Goal: Check status: Check status

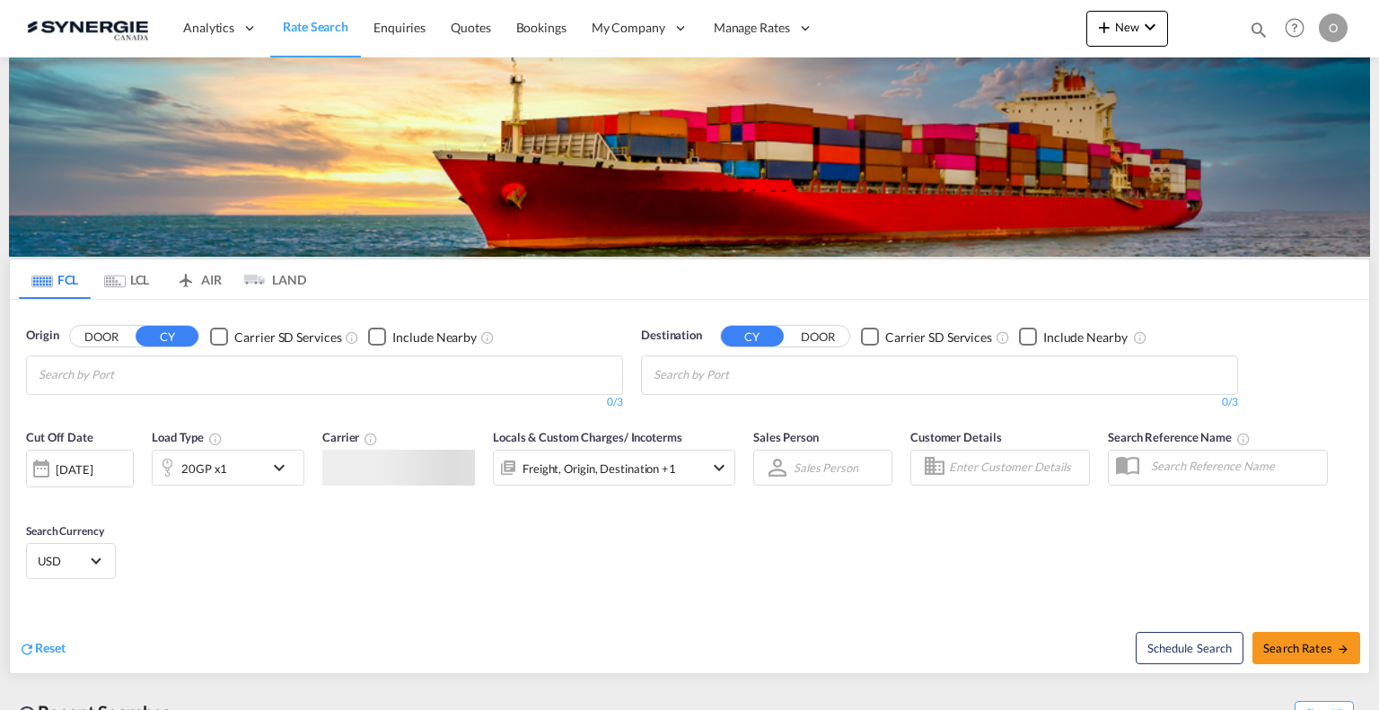
click at [1255, 28] on md-icon "icon-magnify" at bounding box center [1259, 30] width 20 height 20
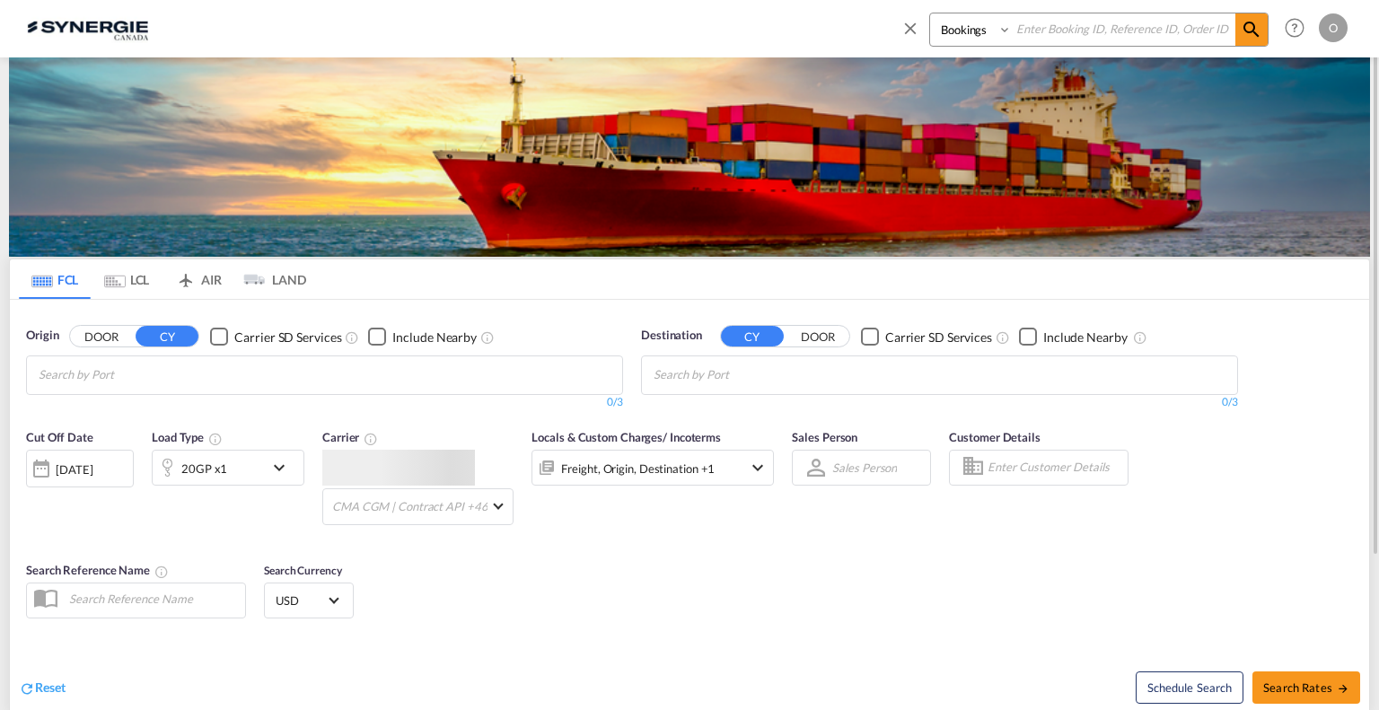
click at [980, 32] on select "Bookings Quotes Enquiries" at bounding box center [972, 29] width 85 height 32
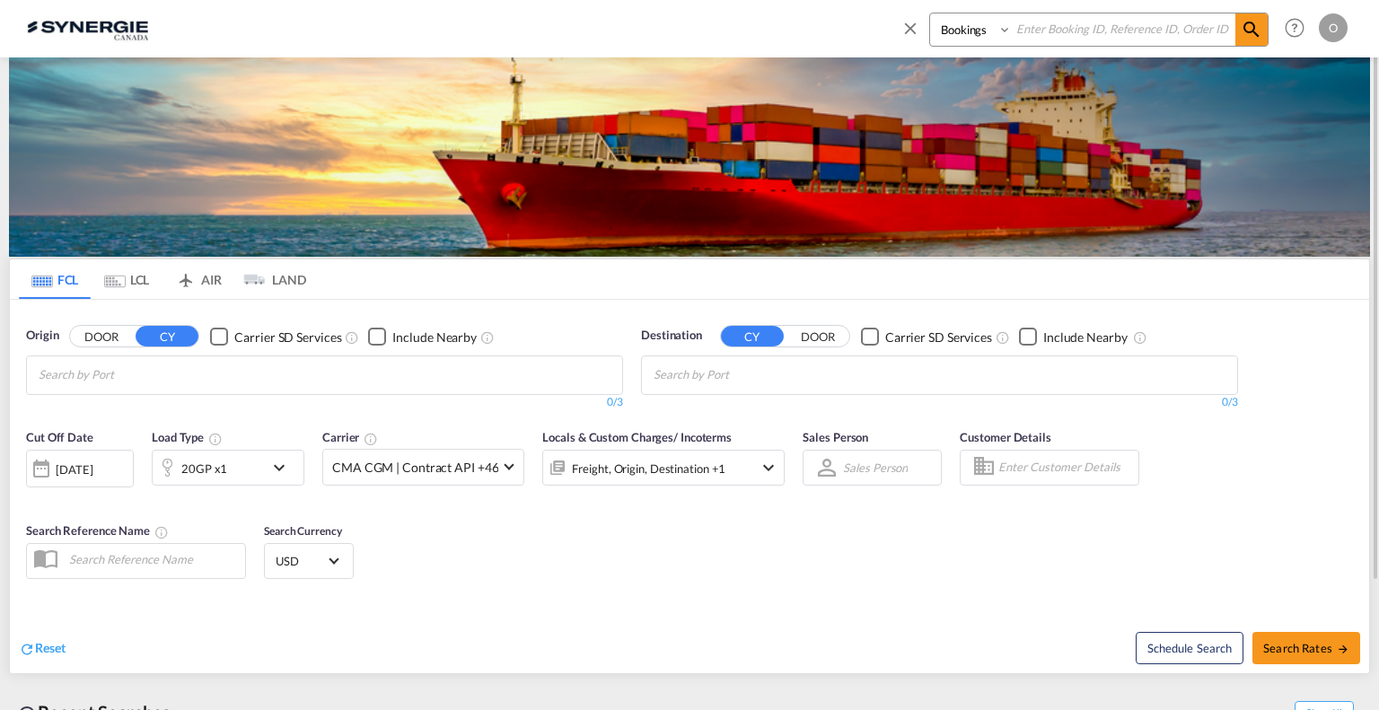
select select "Quotes"
click at [930, 13] on select "Bookings Quotes Enquiries" at bounding box center [972, 29] width 85 height 32
click at [1056, 29] on input at bounding box center [1124, 28] width 224 height 31
paste input "SYC000006334"
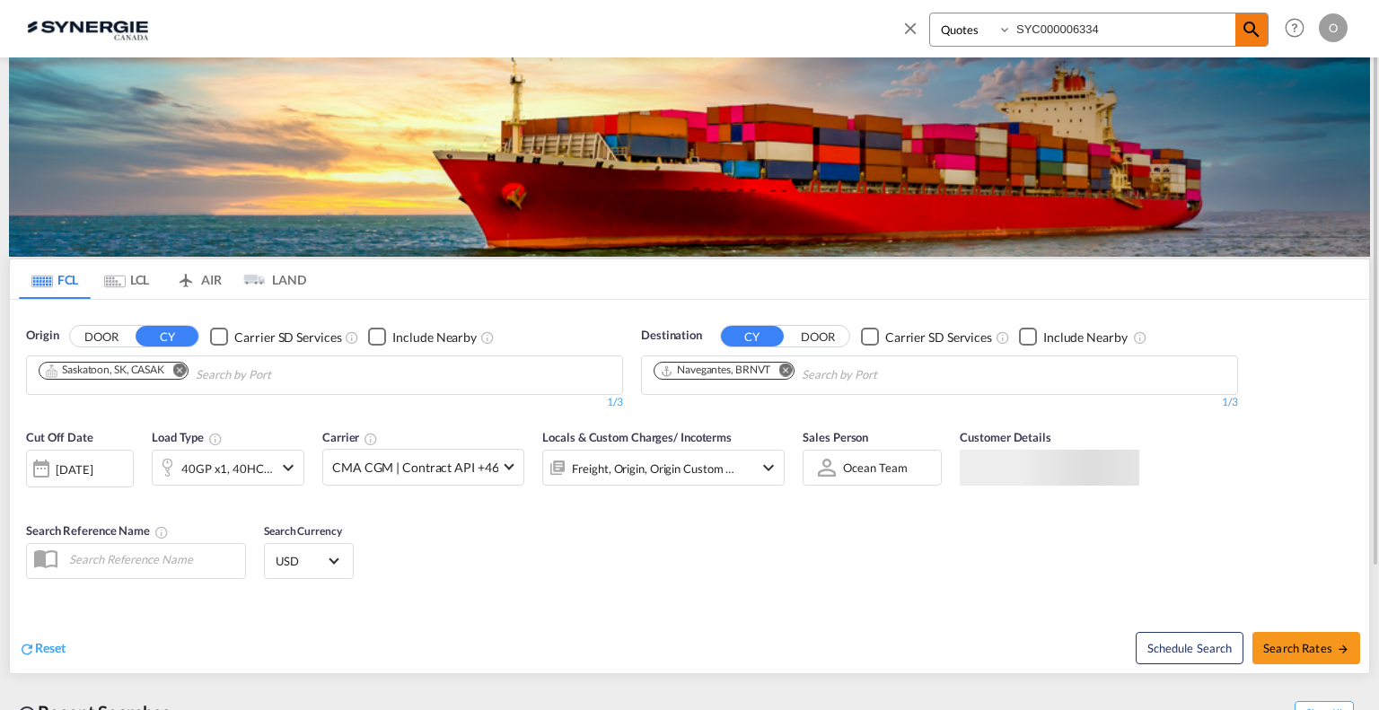
click at [1250, 35] on md-icon "icon-magnify" at bounding box center [1252, 30] width 22 height 22
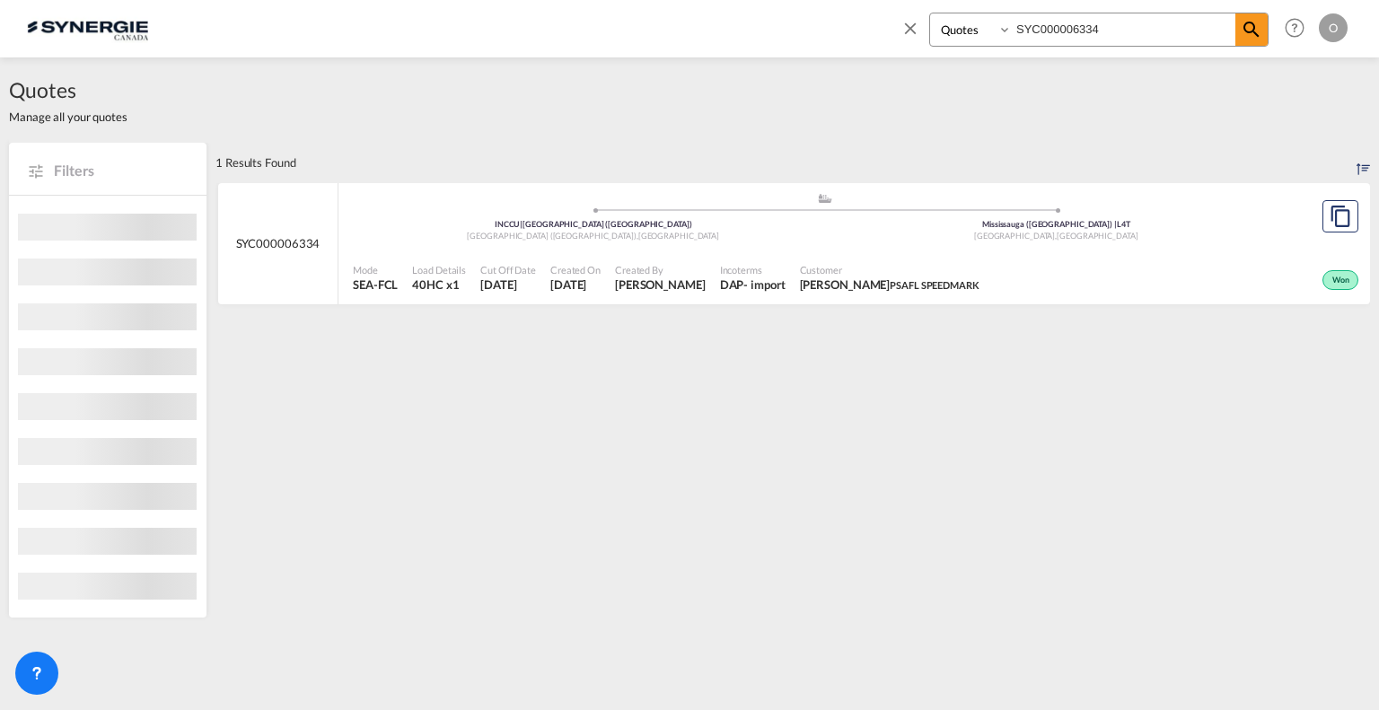
click at [1210, 262] on div "Won" at bounding box center [1175, 278] width 376 height 45
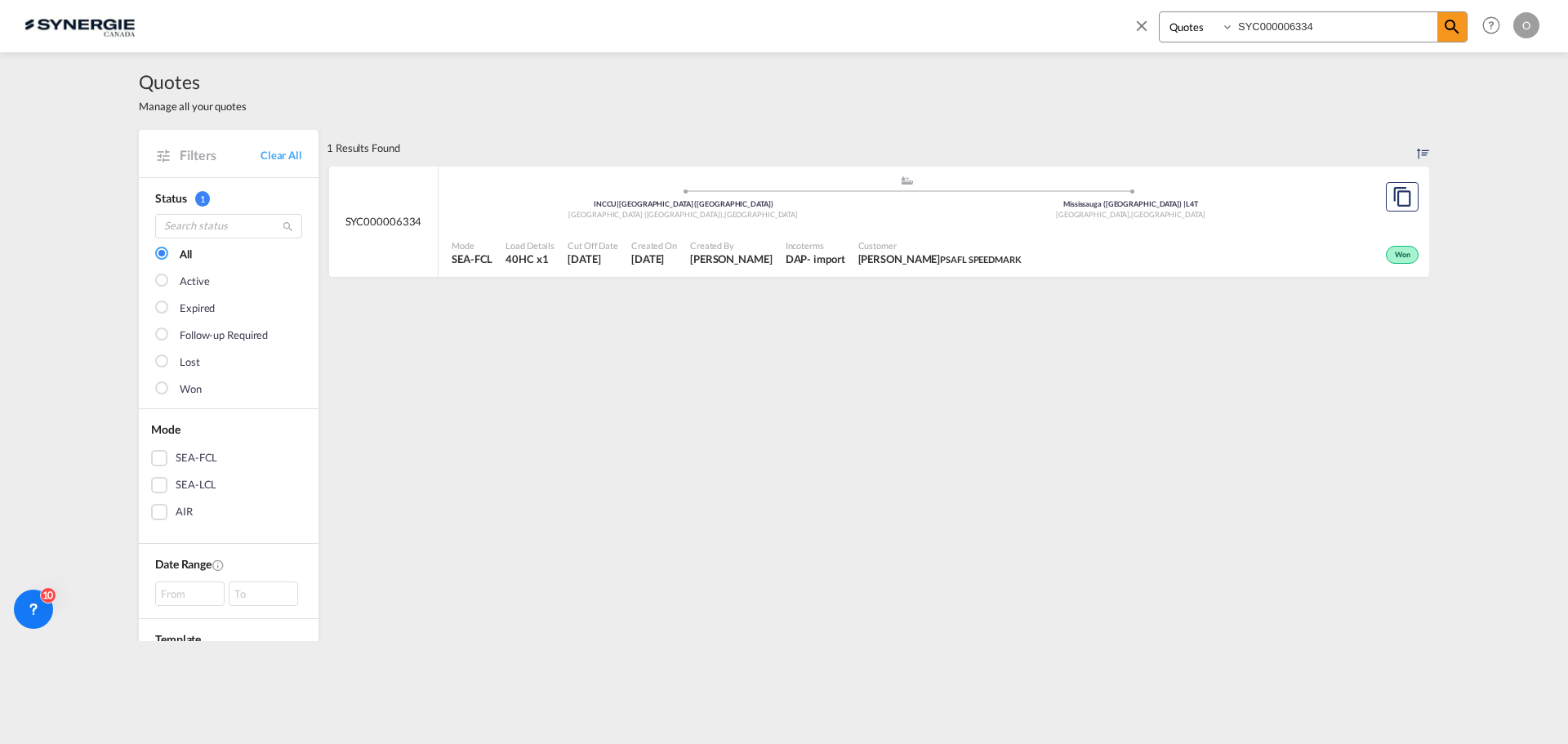
drag, startPoint x: 1330, startPoint y: 24, endPoint x: 803, endPoint y: 24, distance: 527.0
click at [803, 24] on div "Bookings Quotes Enquiries SYC000006334 Help Resources Product Release O My Prof…" at bounding box center [784, 25] width 1519 height 51
paste input "11956"
type input "SYC000011956"
click at [1253, 28] on md-icon "icon-magnify" at bounding box center [1452, 27] width 20 height 20
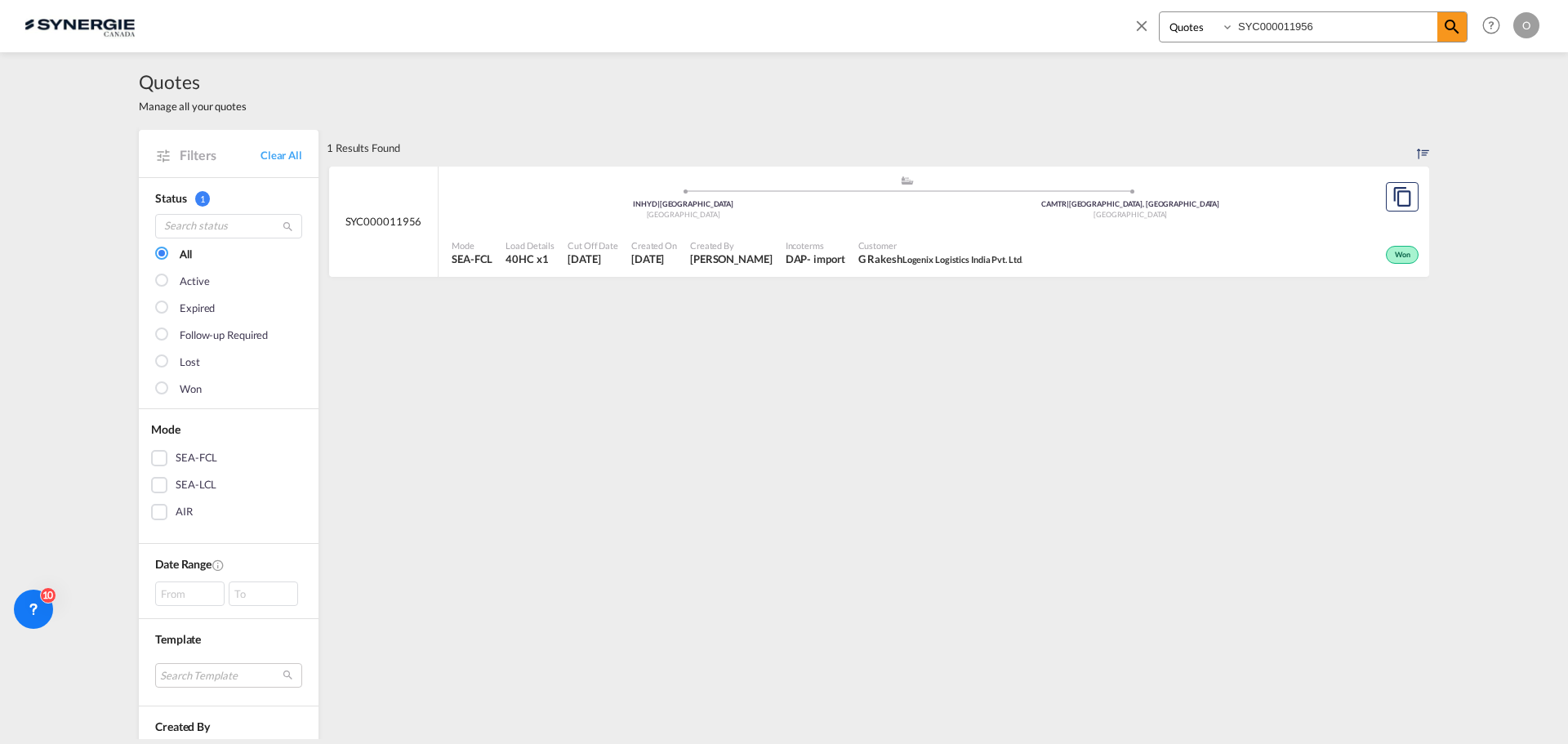
click at [1253, 240] on div "Won" at bounding box center [1225, 253] width 394 height 41
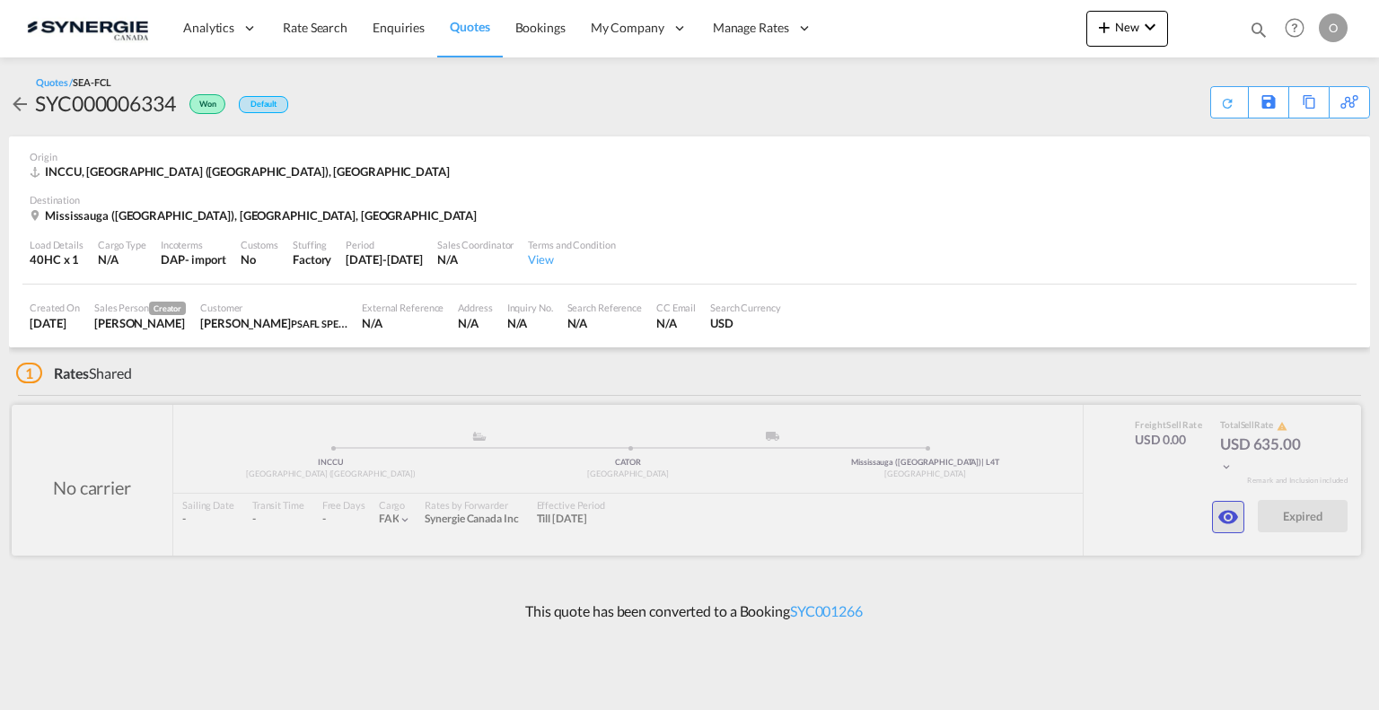
click at [1231, 514] on md-icon "icon-eye" at bounding box center [1228, 517] width 22 height 22
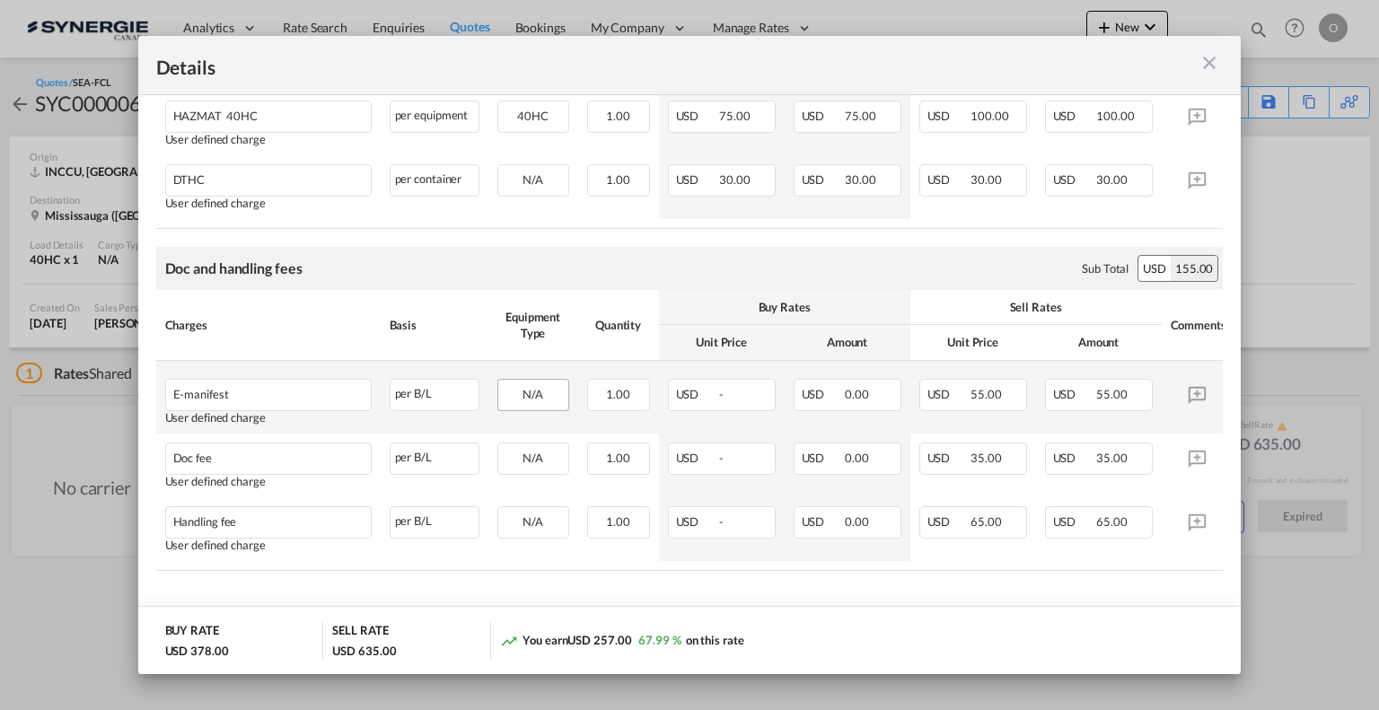
scroll to position [470, 0]
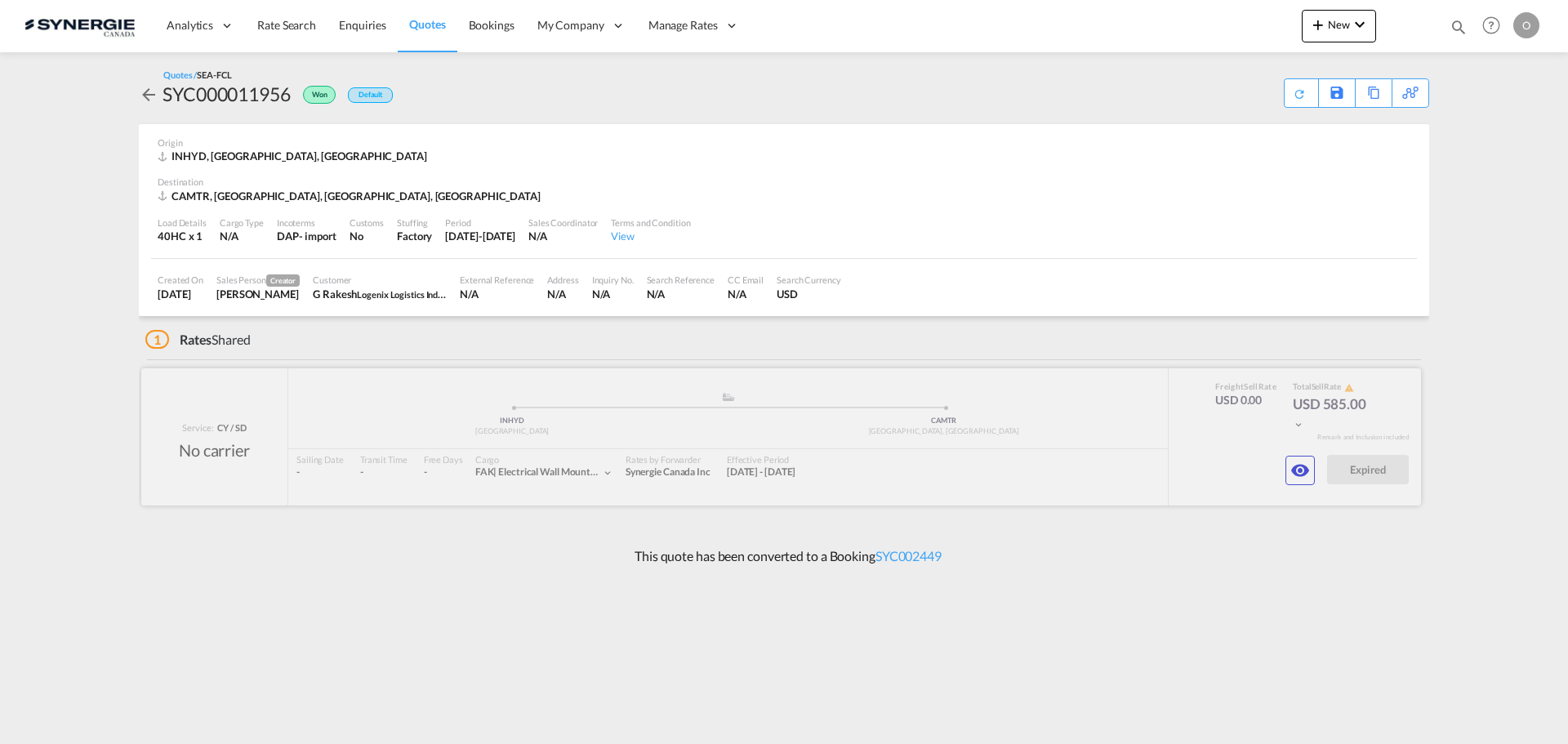
click at [1322, 464] on div at bounding box center [780, 437] width 1280 height 137
click at [1300, 475] on md-icon "icon-eye" at bounding box center [1301, 470] width 20 height 20
